Goal: Book appointment/travel/reservation

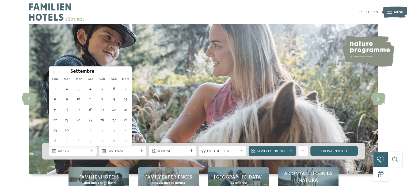
click at [129, 72] on span at bounding box center [126, 71] width 9 height 9
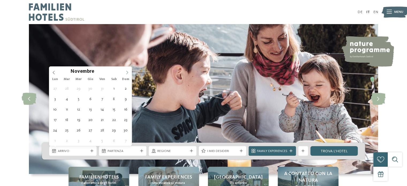
click at [128, 72] on icon at bounding box center [127, 73] width 4 height 4
click at [54, 72] on icon at bounding box center [54, 73] width 4 height 4
type div "[DATE]"
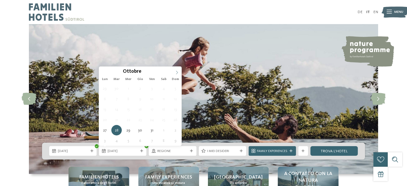
click at [177, 70] on span at bounding box center [176, 71] width 9 height 9
type div "[DATE]"
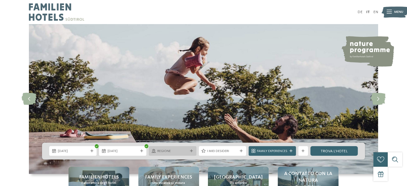
click at [173, 149] on span "Regione" at bounding box center [172, 151] width 30 height 5
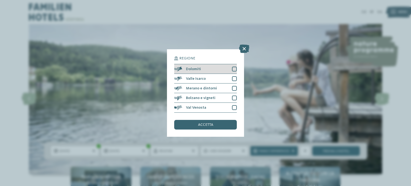
click at [235, 69] on div at bounding box center [234, 69] width 5 height 5
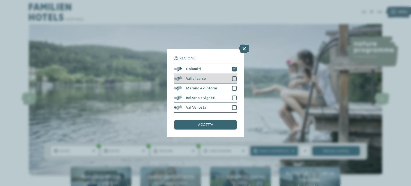
click at [235, 78] on div at bounding box center [234, 78] width 5 height 5
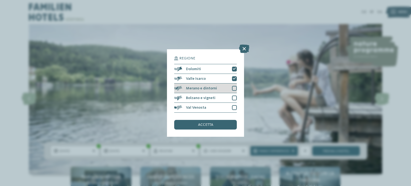
click at [235, 88] on div at bounding box center [234, 88] width 5 height 5
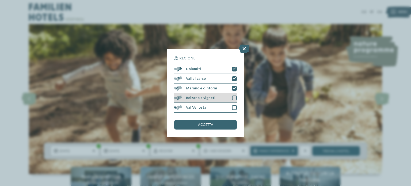
click at [233, 98] on div at bounding box center [234, 97] width 5 height 5
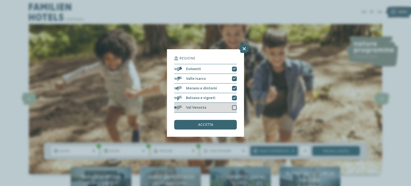
click at [233, 106] on div at bounding box center [234, 107] width 5 height 5
click at [207, 124] on span "accetta" at bounding box center [205, 125] width 15 height 4
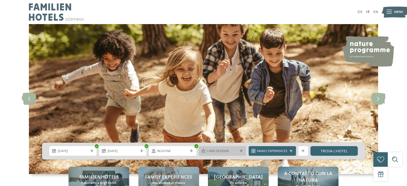
click at [228, 152] on span "I miei desideri" at bounding box center [222, 151] width 30 height 5
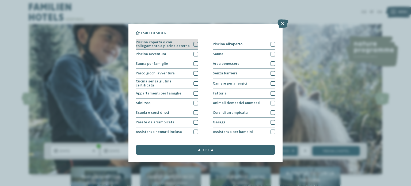
click at [194, 45] on div at bounding box center [195, 44] width 5 height 5
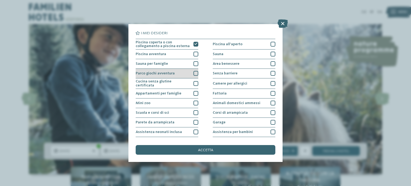
click at [193, 74] on div at bounding box center [195, 73] width 5 height 5
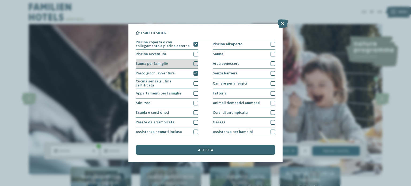
click at [194, 63] on div at bounding box center [195, 63] width 5 height 5
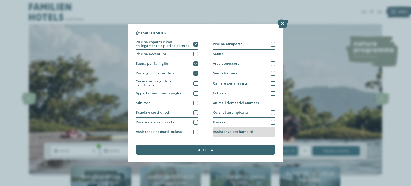
click at [270, 131] on div at bounding box center [272, 131] width 5 height 5
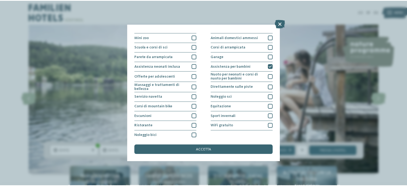
scroll to position [67, 0]
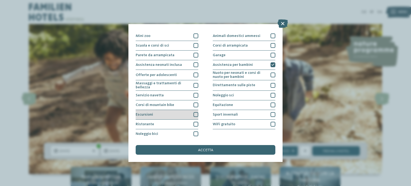
click at [196, 114] on div at bounding box center [195, 114] width 5 height 5
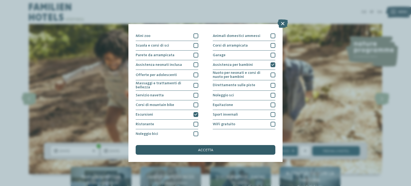
click at [217, 149] on div "accetta" at bounding box center [206, 150] width 140 height 10
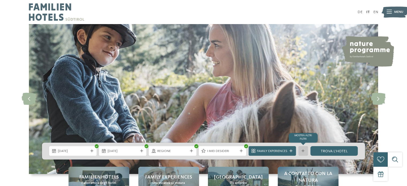
click at [305, 151] on div "mostra altri filtri" at bounding box center [303, 151] width 10 height 10
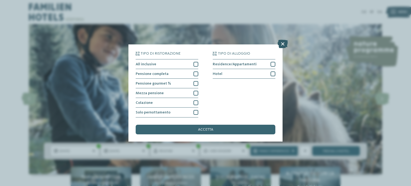
click at [282, 44] on icon at bounding box center [282, 44] width 10 height 9
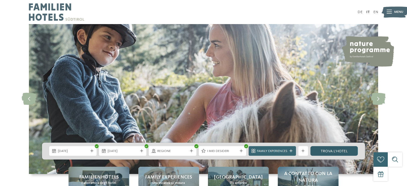
click at [326, 152] on link "trova l’hotel" at bounding box center [333, 151] width 47 height 10
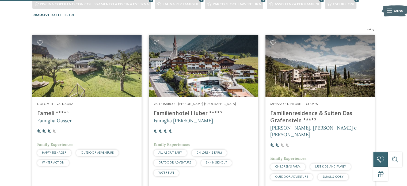
scroll to position [167, 0]
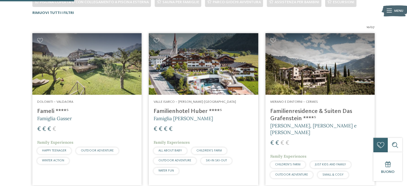
click at [183, 83] on img at bounding box center [203, 64] width 109 height 62
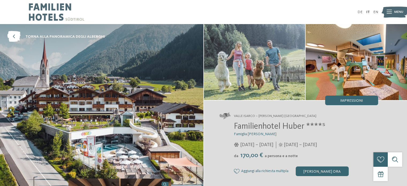
scroll to position [163, 0]
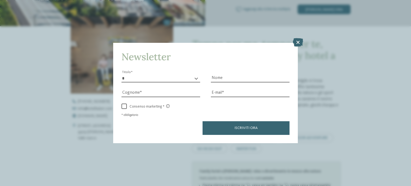
click at [299, 41] on icon at bounding box center [298, 42] width 10 height 9
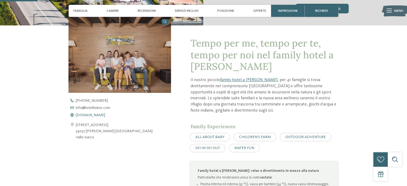
click at [79, 115] on span "www.hotelhuber.com" at bounding box center [90, 115] width 29 height 4
